Goal: Task Accomplishment & Management: Manage account settings

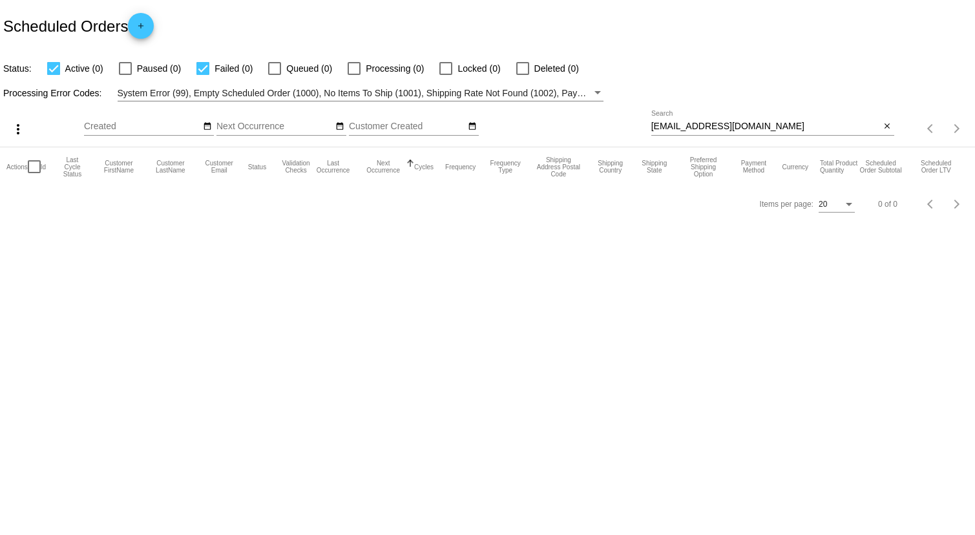
drag, startPoint x: 889, startPoint y: 128, endPoint x: 863, endPoint y: 128, distance: 25.2
click at [889, 128] on mat-icon "close" at bounding box center [887, 127] width 9 height 10
click at [204, 126] on mat-icon "date_range" at bounding box center [207, 127] width 9 height 10
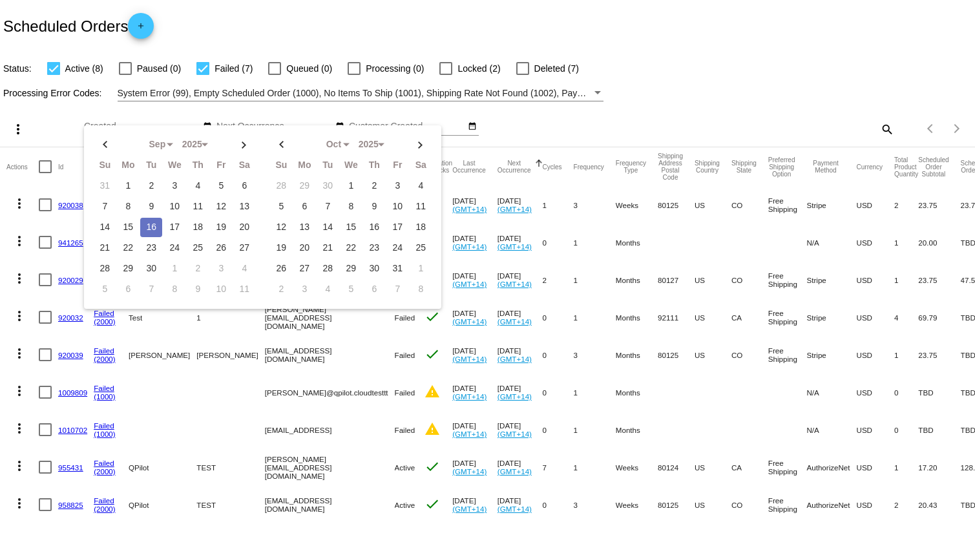
click at [151, 228] on td "16" at bounding box center [151, 227] width 22 height 19
type input "09/16/2025 - 09/16/2025"
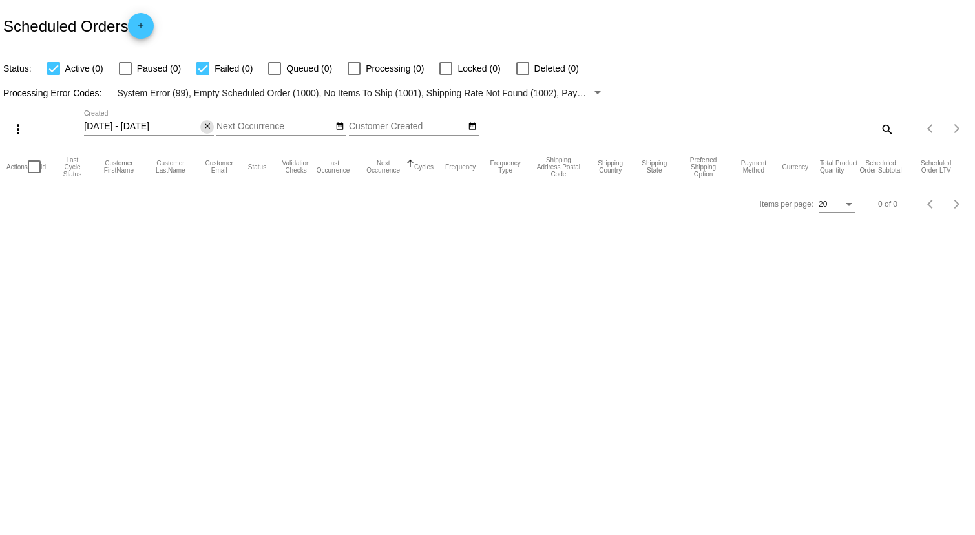
click at [210, 126] on mat-icon "close" at bounding box center [207, 127] width 9 height 10
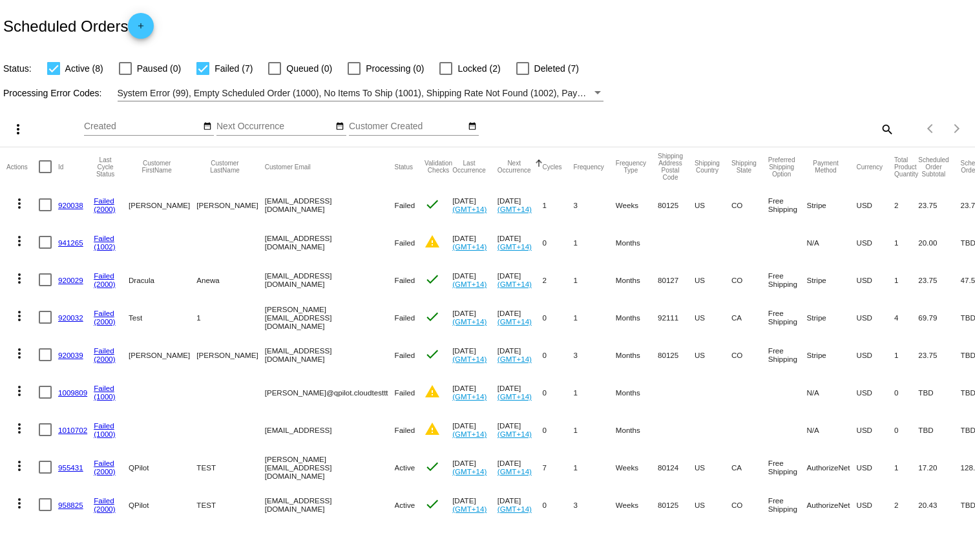
drag, startPoint x: 0, startPoint y: 16, endPoint x: 343, endPoint y: 30, distance: 343.5
click at [352, 30] on div "Scheduled Orders add" at bounding box center [487, 26] width 975 height 52
click at [885, 123] on mat-icon "search" at bounding box center [887, 129] width 16 height 20
click at [816, 139] on div "Search" at bounding box center [772, 129] width 243 height 37
click at [793, 129] on input "Search" at bounding box center [772, 127] width 243 height 10
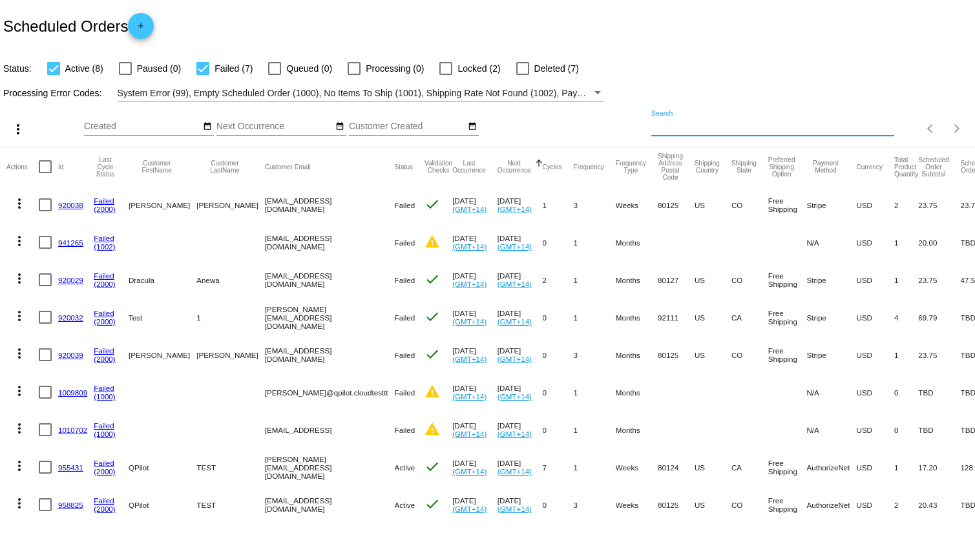
paste input "[PERSON_NAME][EMAIL_ADDRESS][DOMAIN_NAME]"
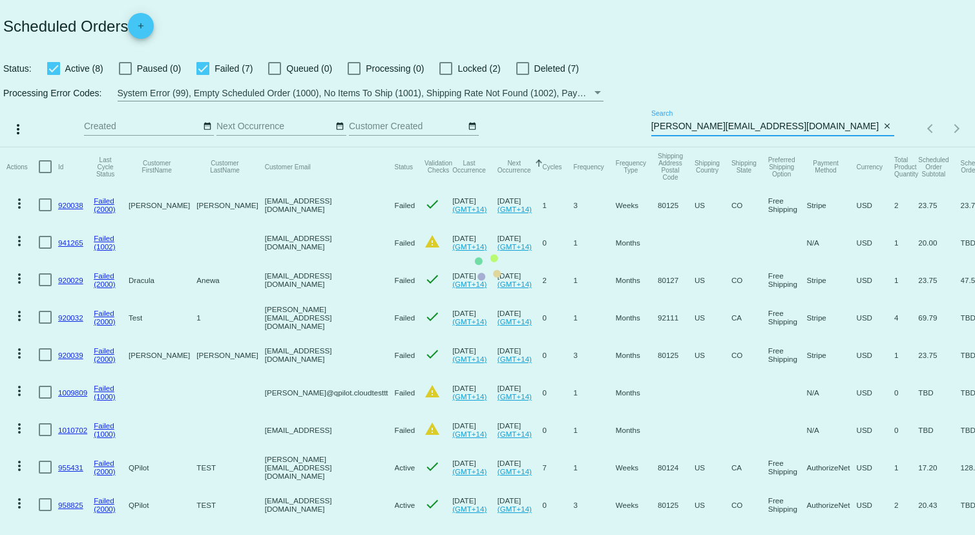
type input "[PERSON_NAME][EMAIL_ADDRESS][DOMAIN_NAME]"
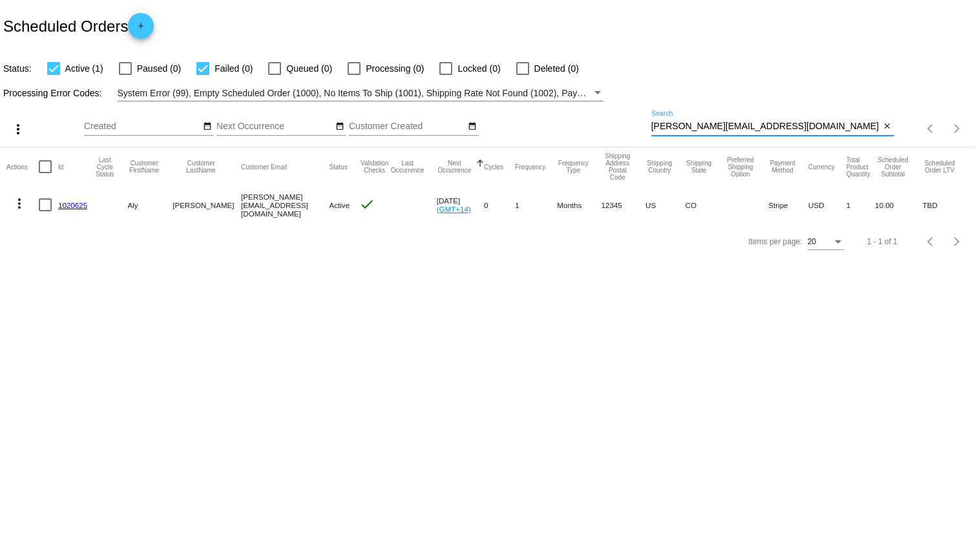
click at [438, 326] on body "Scheduled Orders add Status: Active (1) Paused (0) Failed (0) Queued (0) Proces…" at bounding box center [487, 267] width 975 height 535
click at [70, 208] on link "1020625" at bounding box center [72, 205] width 29 height 8
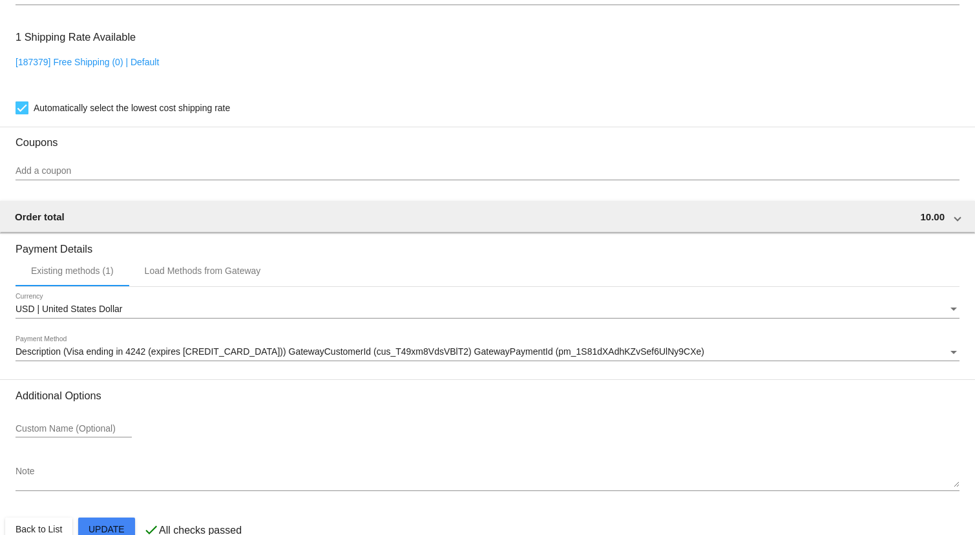
scroll to position [915, 0]
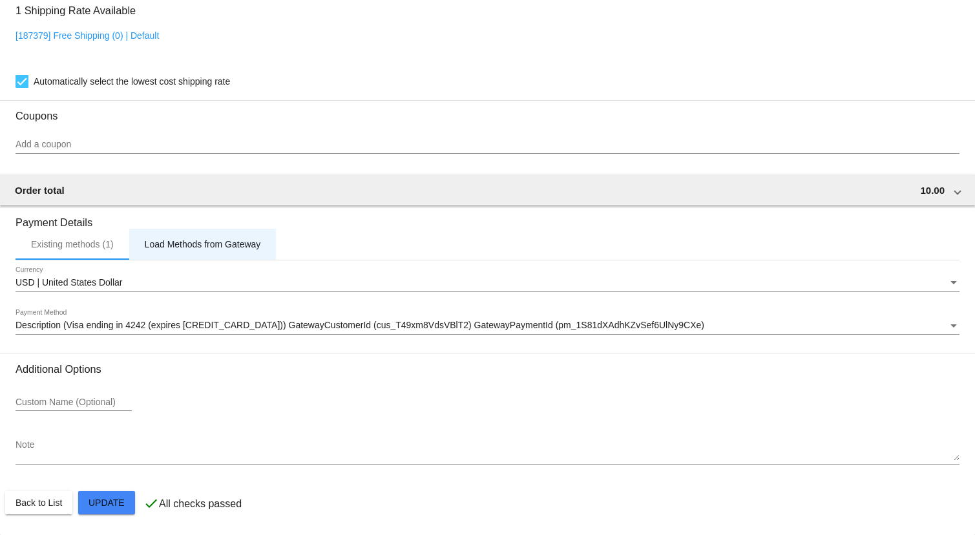
click at [184, 245] on div "Load Methods from Gateway" at bounding box center [203, 244] width 116 height 10
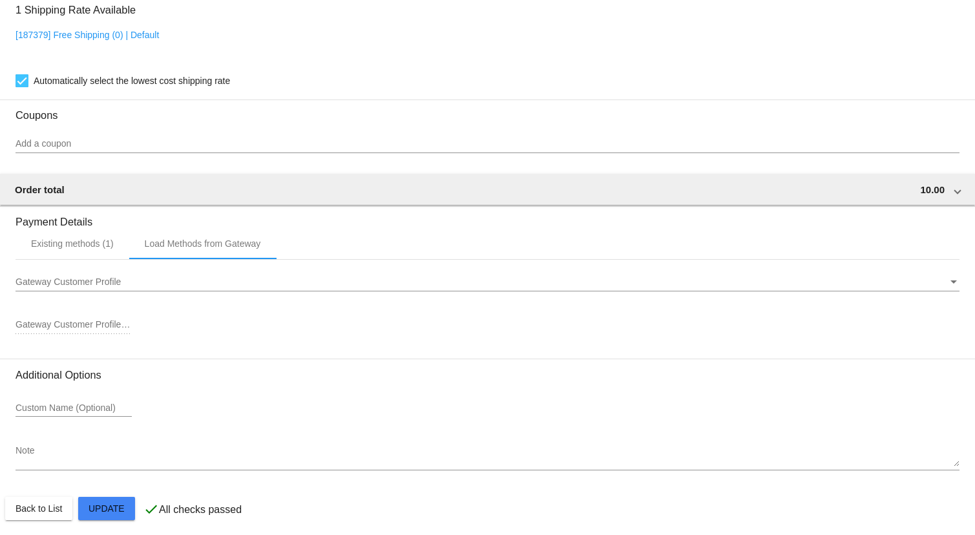
click at [80, 284] on span "Gateway Customer Profile" at bounding box center [68, 282] width 105 height 10
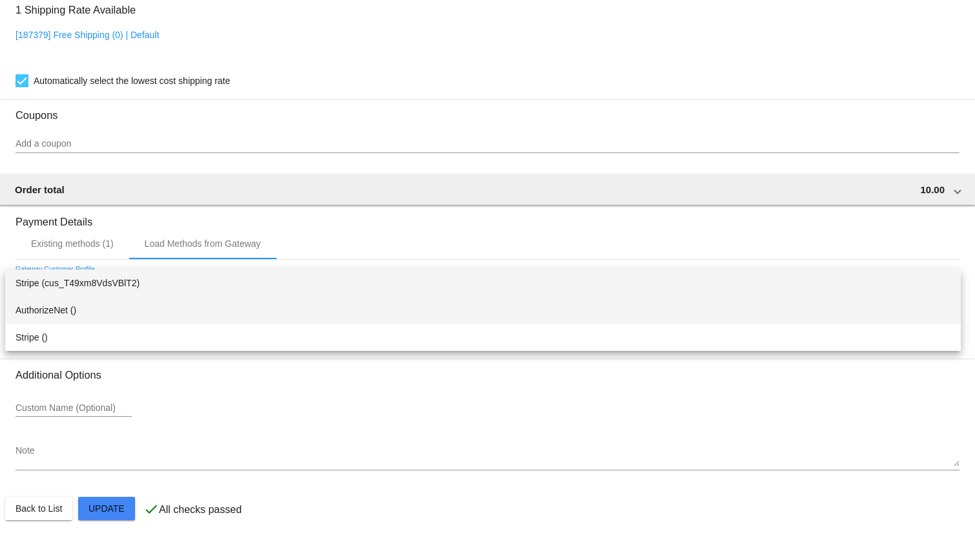
click at [49, 312] on span "AuthorizeNet ()" at bounding box center [483, 310] width 935 height 27
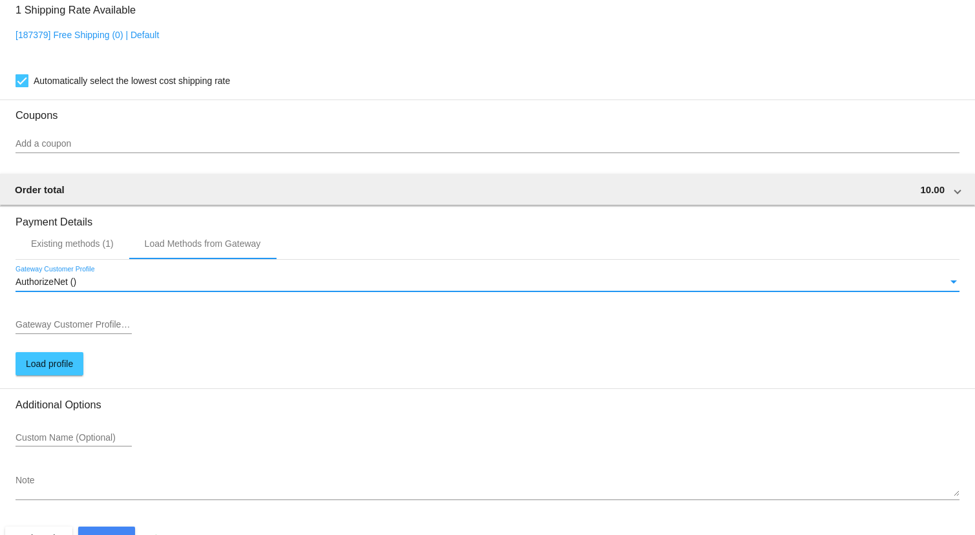
click at [85, 322] on input "Gateway Customer Profile ID" at bounding box center [74, 325] width 116 height 10
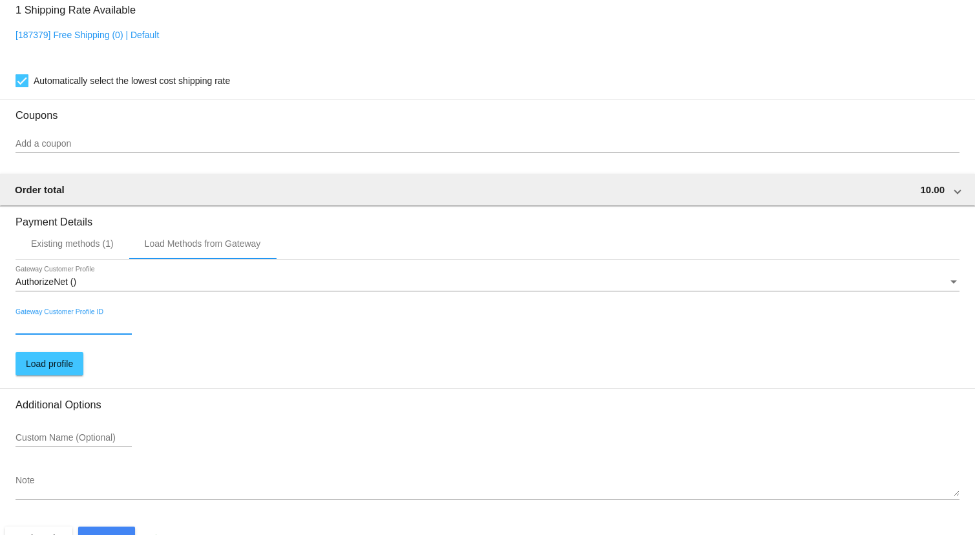
paste input "524506497"
type input "524506497"
drag, startPoint x: 52, startPoint y: 361, endPoint x: 63, endPoint y: 377, distance: 19.0
click at [52, 361] on span "Load profile" at bounding box center [49, 364] width 47 height 10
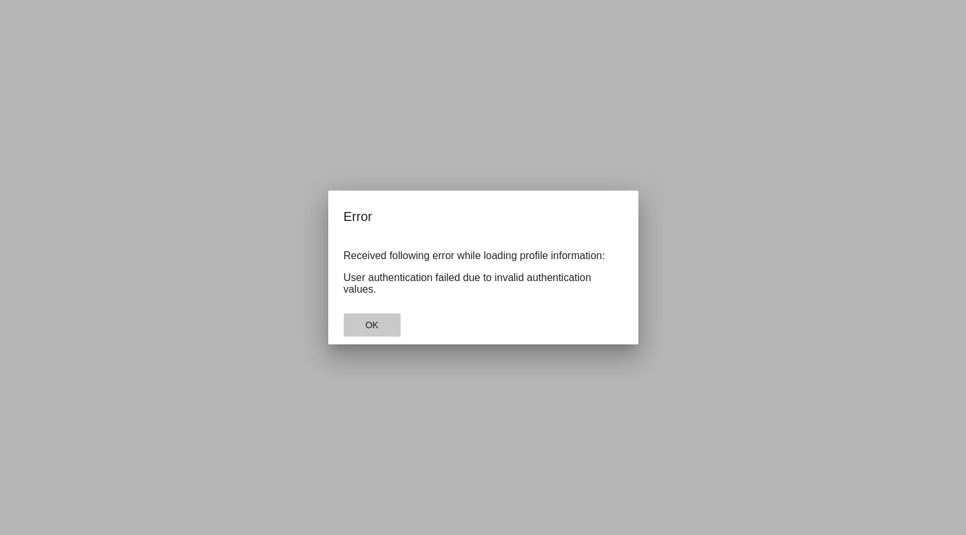
click at [374, 329] on span "OK" at bounding box center [371, 325] width 13 height 10
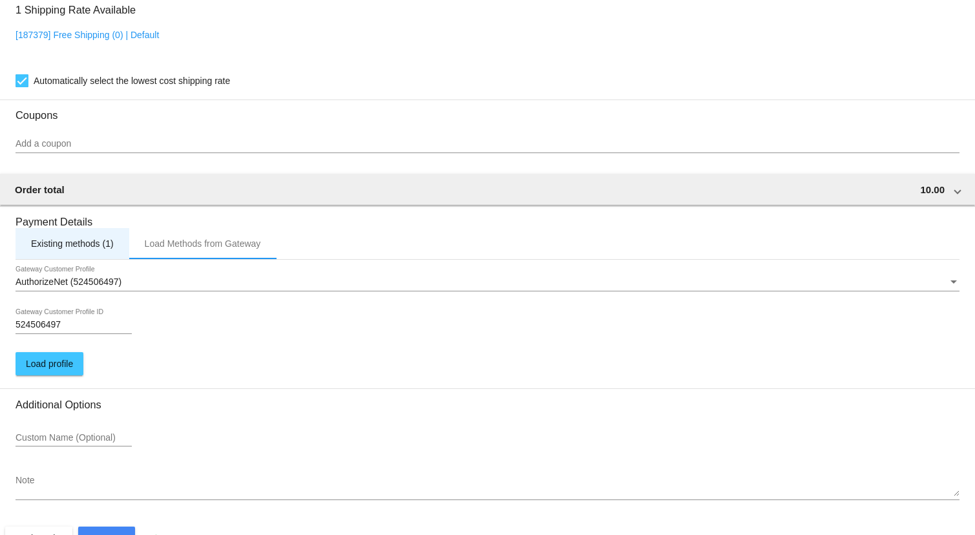
click at [72, 233] on div "Existing methods (1)" at bounding box center [73, 243] width 114 height 31
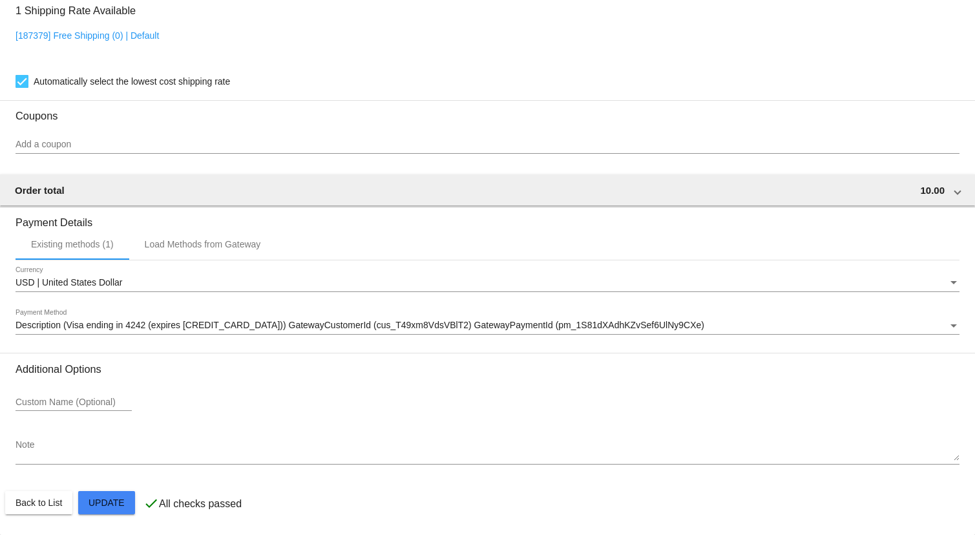
click at [69, 330] on div "Description (Visa ending in 4242 (expires 10/28)) GatewayCustomerId (cus_T49xm8…" at bounding box center [482, 326] width 933 height 10
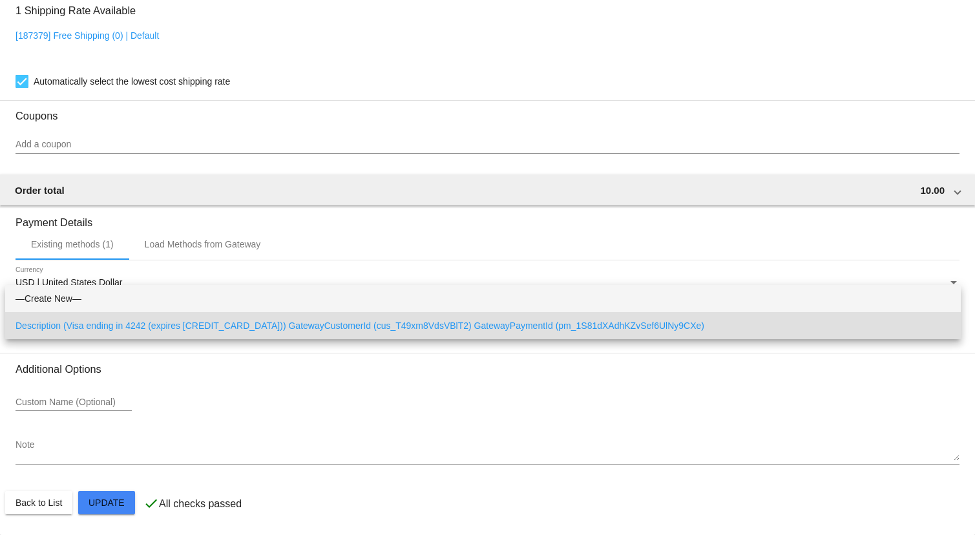
click at [72, 299] on span "—Create New—" at bounding box center [483, 298] width 935 height 27
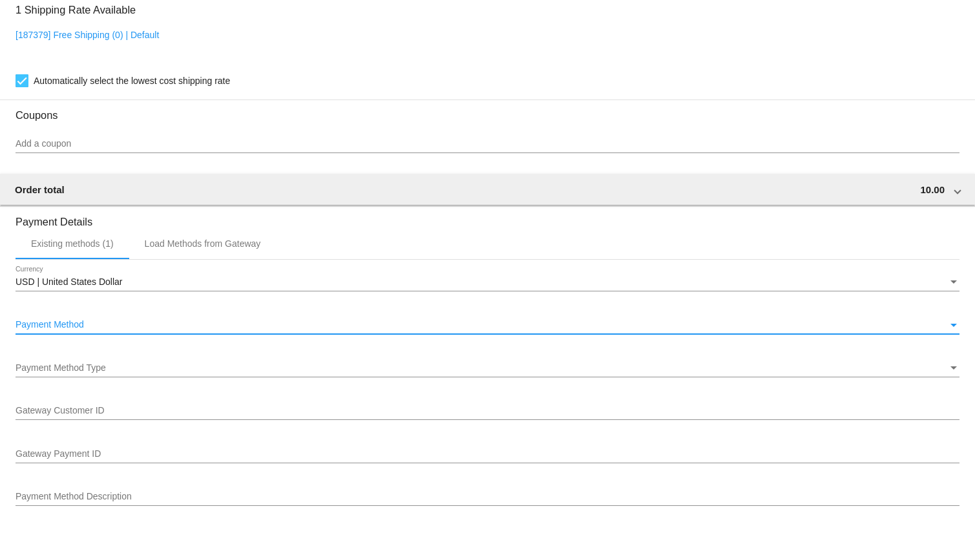
click at [73, 372] on span "Payment Method Type" at bounding box center [61, 368] width 90 height 10
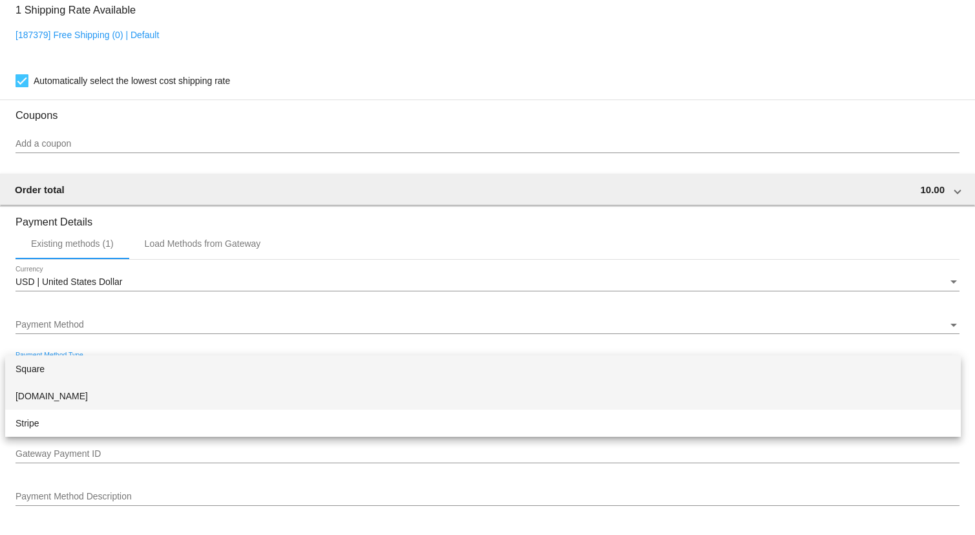
click at [65, 398] on span "Authorize.Net" at bounding box center [483, 396] width 935 height 27
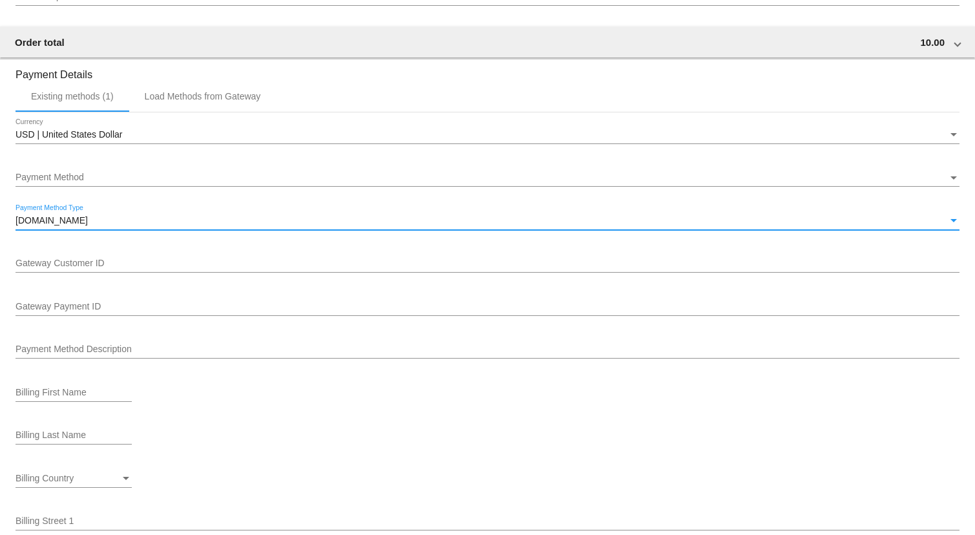
scroll to position [1064, 0]
click at [77, 264] on input "Gateway Customer ID" at bounding box center [488, 262] width 944 height 10
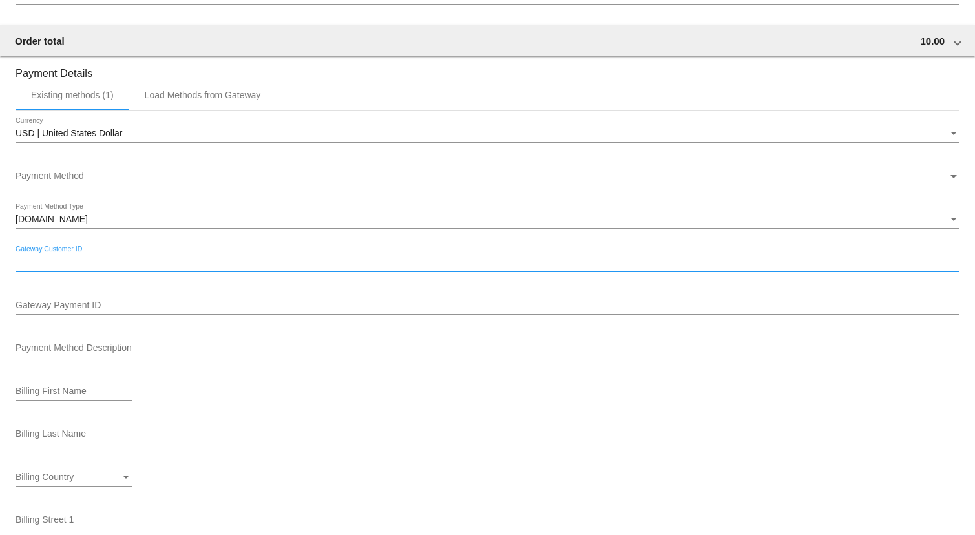
paste input "524506497"
type input "524506497"
click at [57, 308] on input "Gateway Payment ID" at bounding box center [488, 306] width 944 height 10
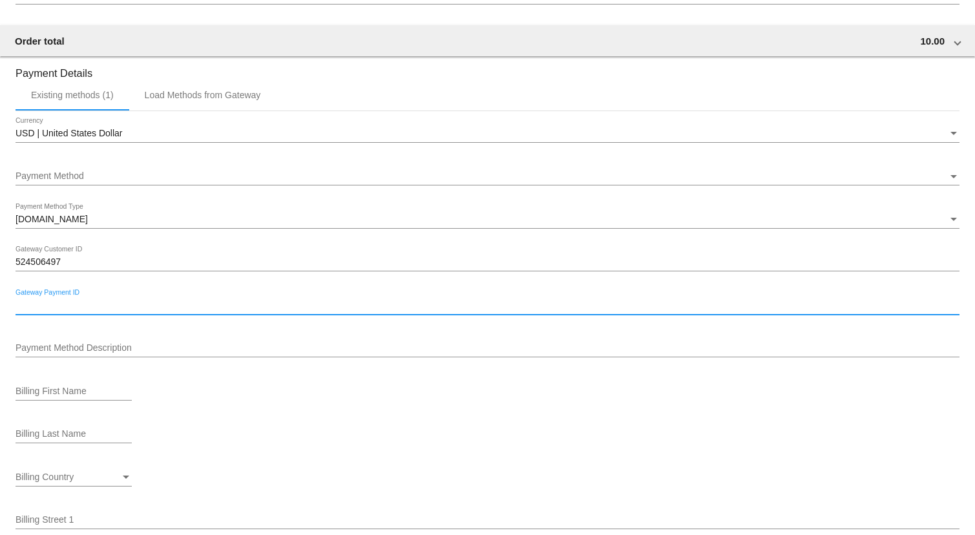
paste input "536663617"
type input "536663617"
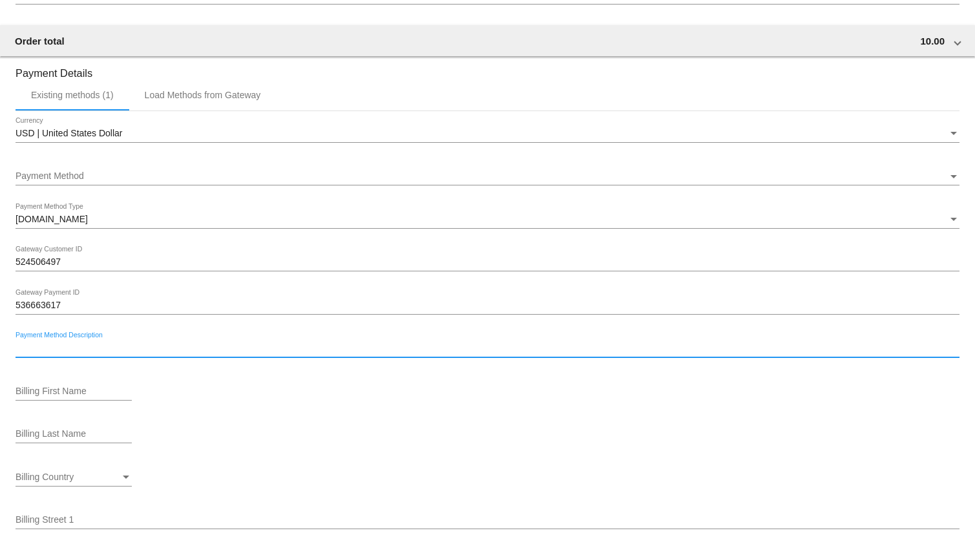
click at [52, 349] on input "Payment Method Description" at bounding box center [488, 348] width 944 height 10
paste input "0027"
type input "Visa ending in 0027 exp 10/27"
click at [78, 381] on div "Billing First Name" at bounding box center [74, 387] width 116 height 25
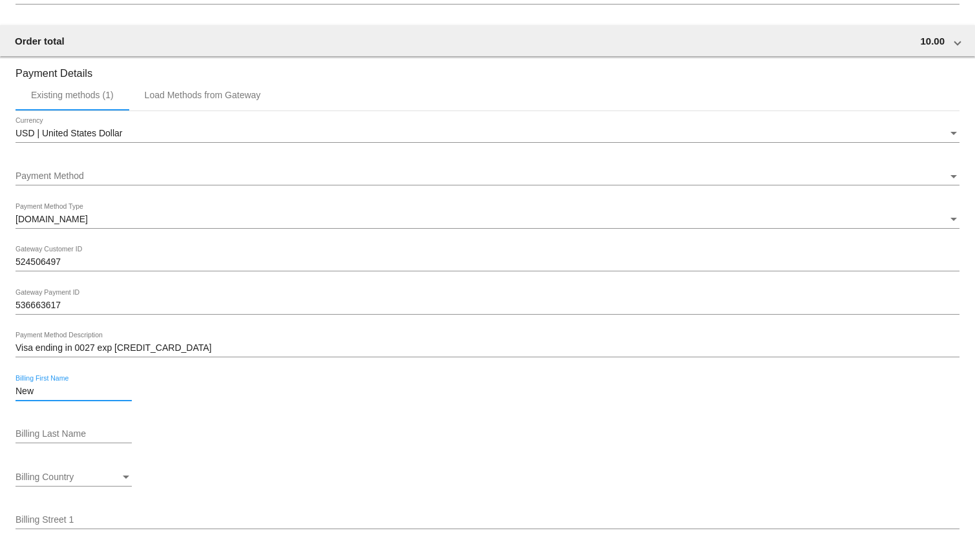
type input "New"
click at [73, 391] on input "New" at bounding box center [74, 391] width 116 height 10
type input "Jackson"
type input "3044 Elmwood St"
type input "Highlands Ranch"
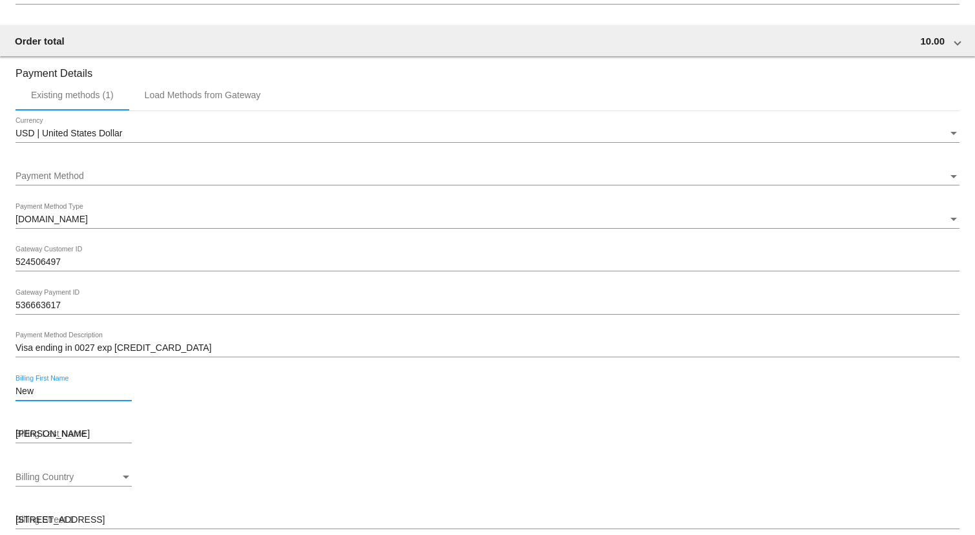
type input "Colorado"
type input "80127"
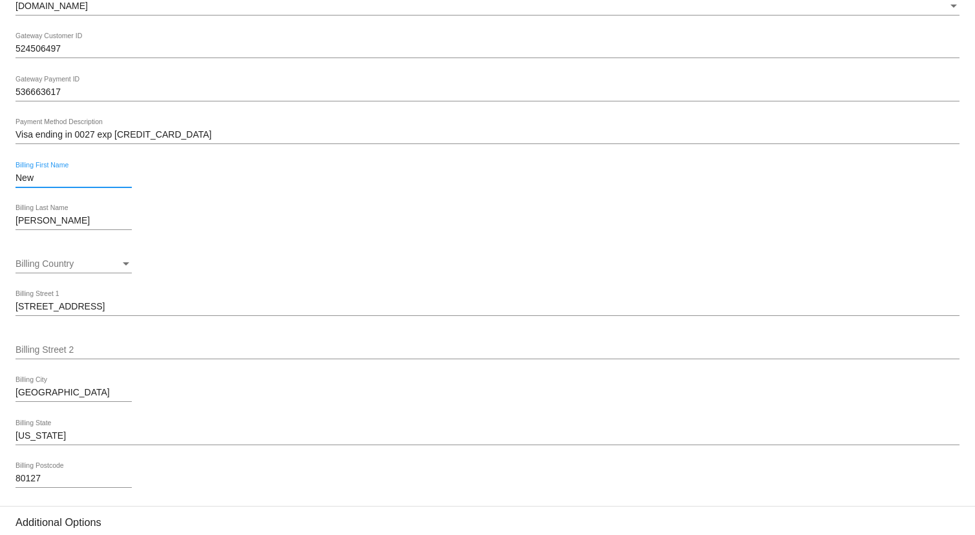
scroll to position [1278, 0]
click at [83, 271] on div "Billing Country Billing Country" at bounding box center [74, 260] width 116 height 25
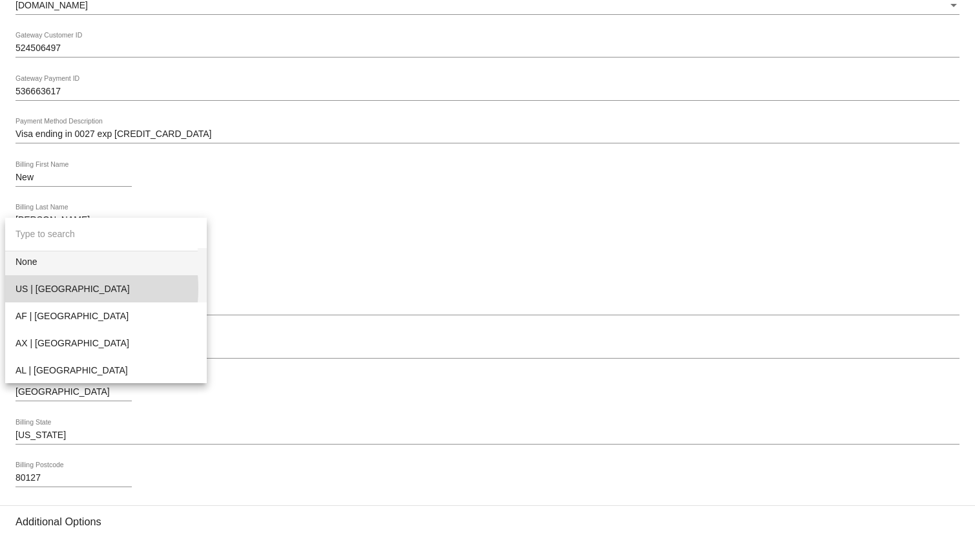
click at [56, 289] on span "US | USA" at bounding box center [106, 288] width 181 height 27
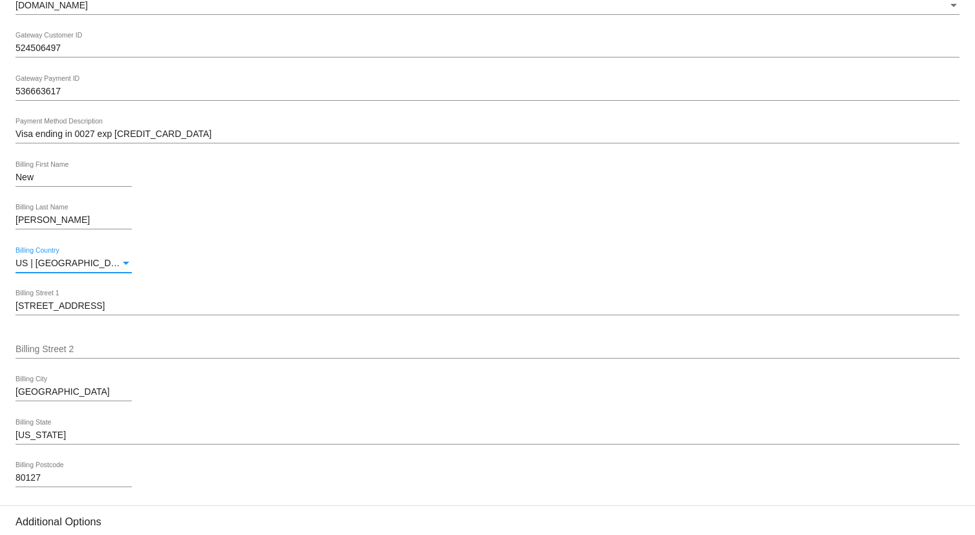
click at [85, 348] on input "Billing Street 2" at bounding box center [488, 349] width 944 height 10
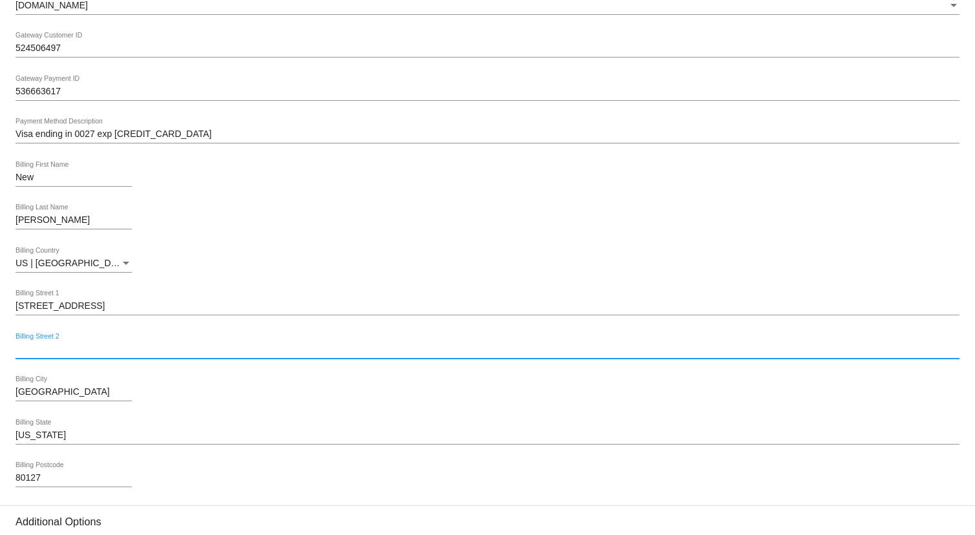
click at [320, 427] on div "Colorado Billing State" at bounding box center [488, 431] width 944 height 25
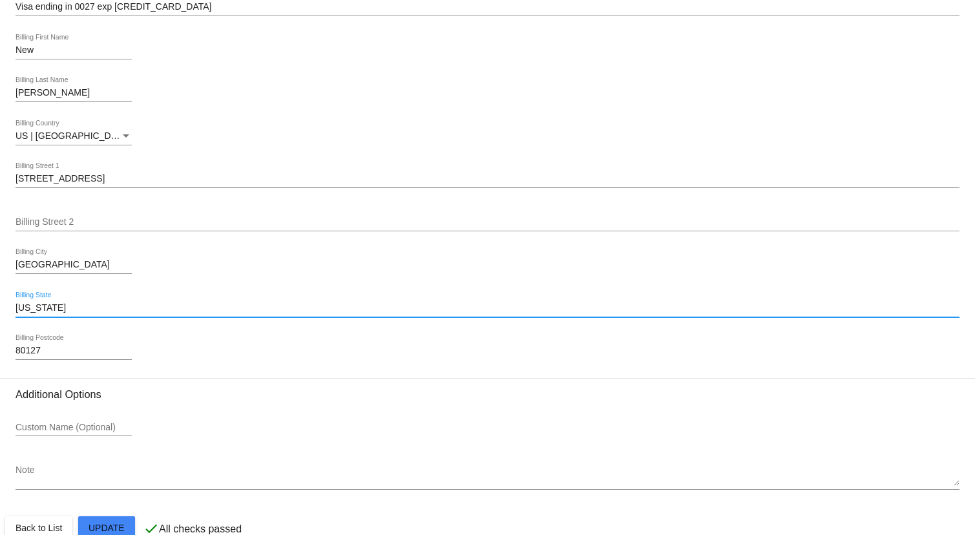
scroll to position [1430, 0]
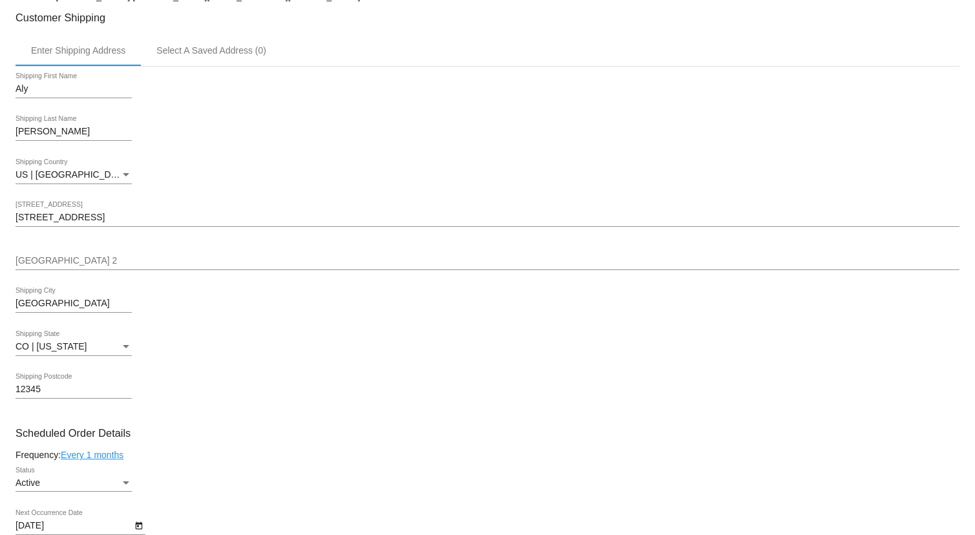
scroll to position [0, 0]
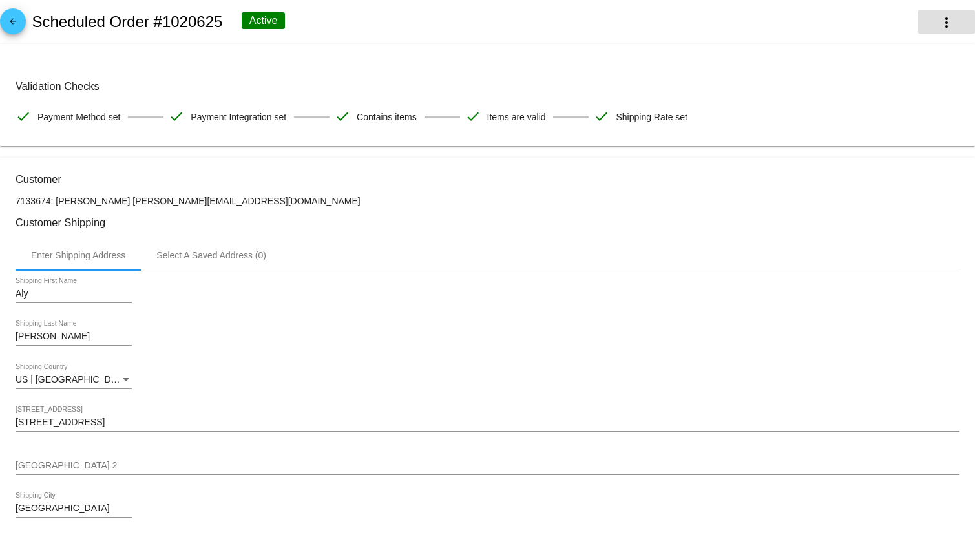
click at [920, 28] on button "more_vert" at bounding box center [946, 21] width 57 height 23
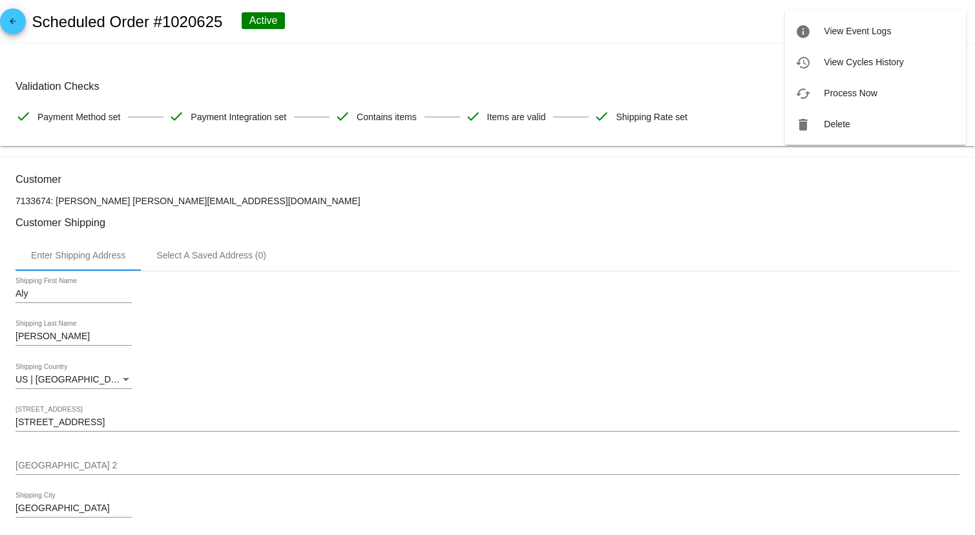
click at [11, 33] on div at bounding box center [487, 267] width 975 height 535
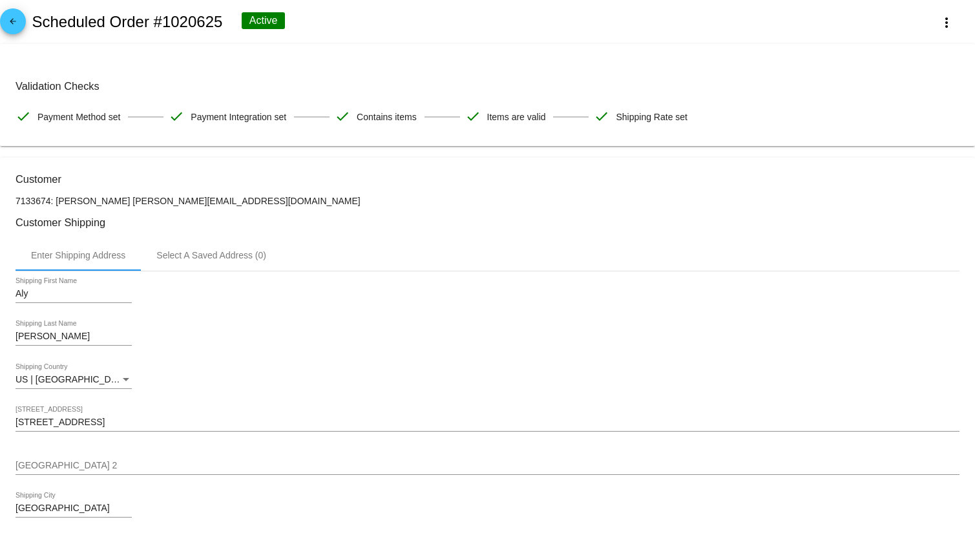
click at [17, 19] on mat-icon "arrow_back" at bounding box center [13, 25] width 16 height 16
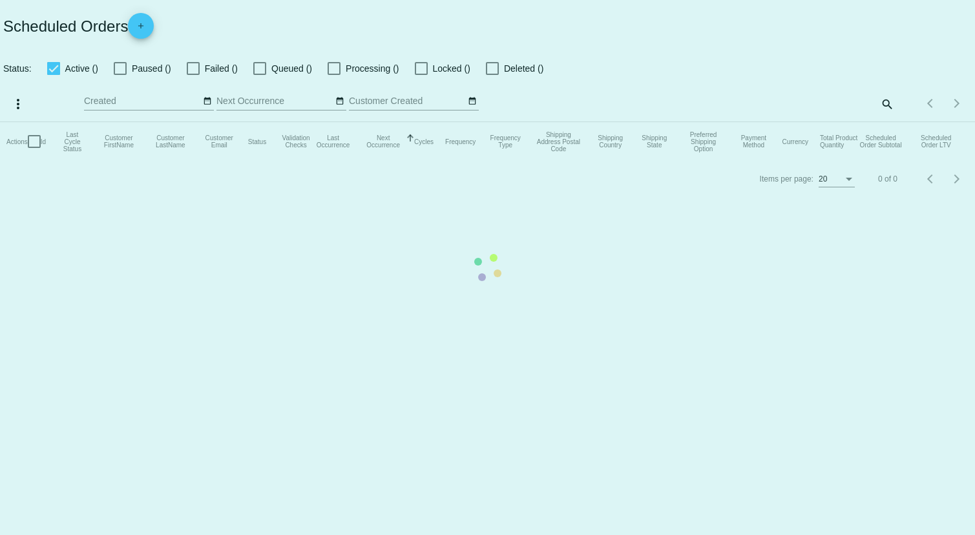
checkbox input "true"
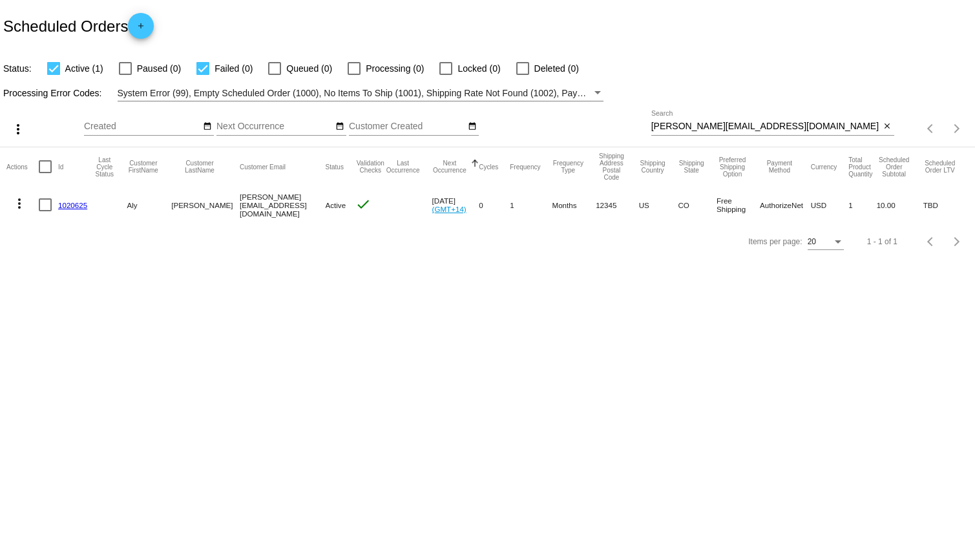
click at [18, 200] on mat-icon "more_vert" at bounding box center [20, 204] width 16 height 16
